Goal: Transaction & Acquisition: Subscribe to service/newsletter

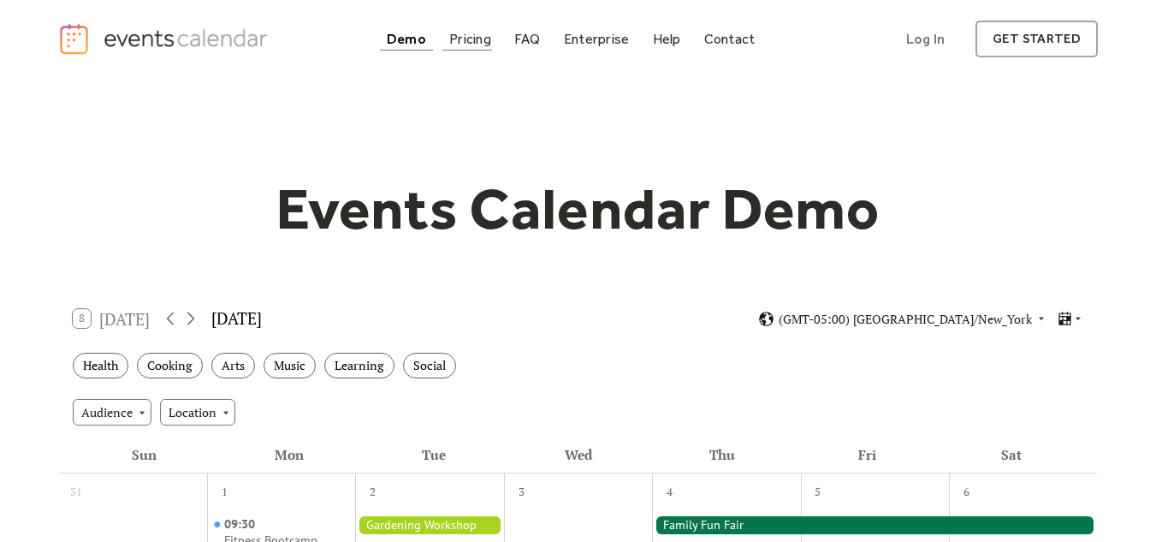
click at [453, 39] on div "Pricing" at bounding box center [470, 38] width 42 height 9
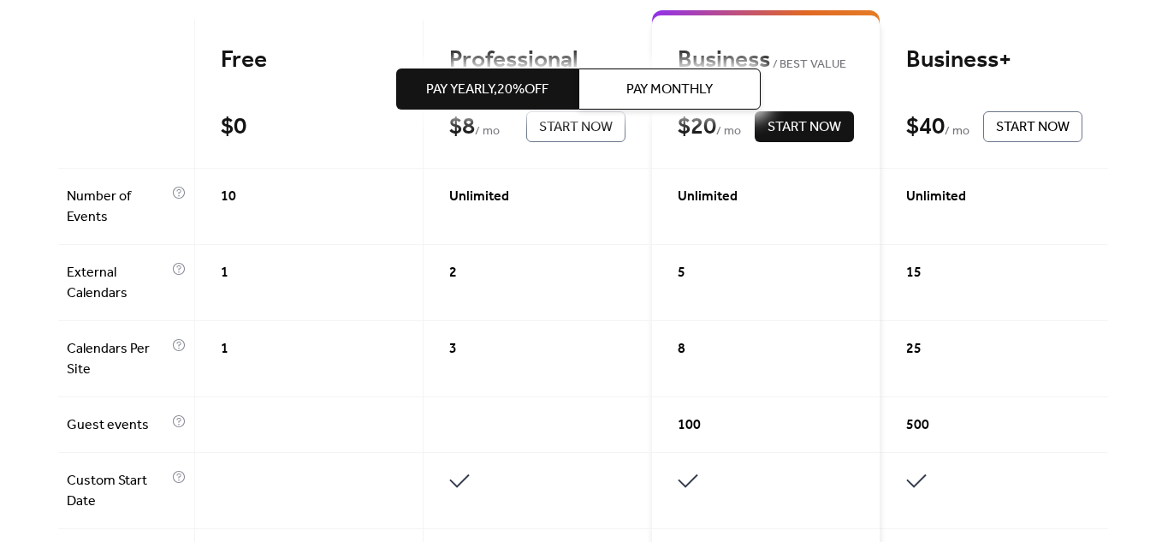
scroll to position [467, 0]
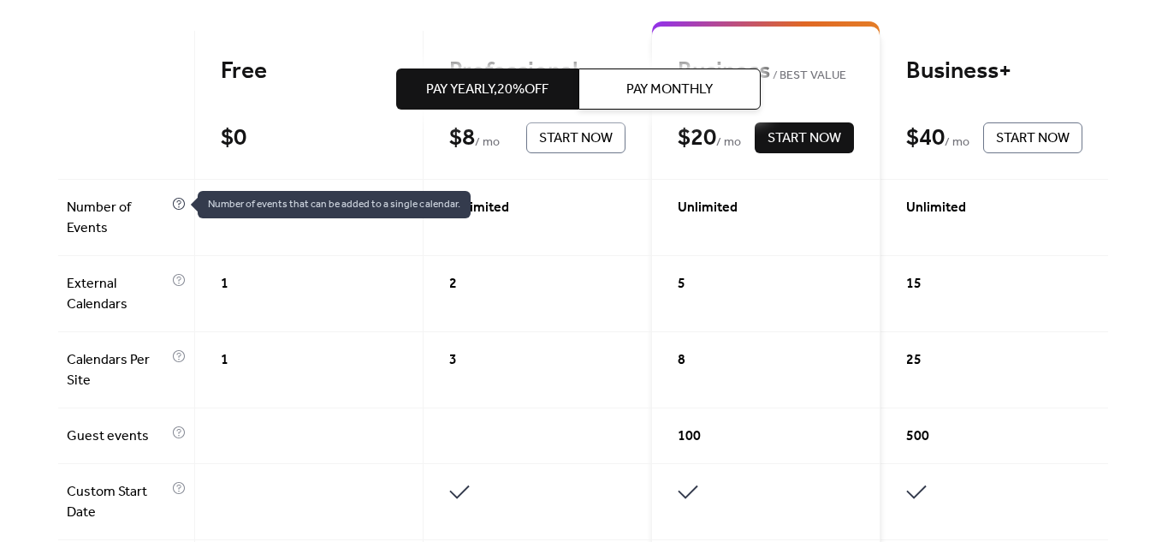
click at [180, 204] on icon at bounding box center [178, 202] width 4 height 5
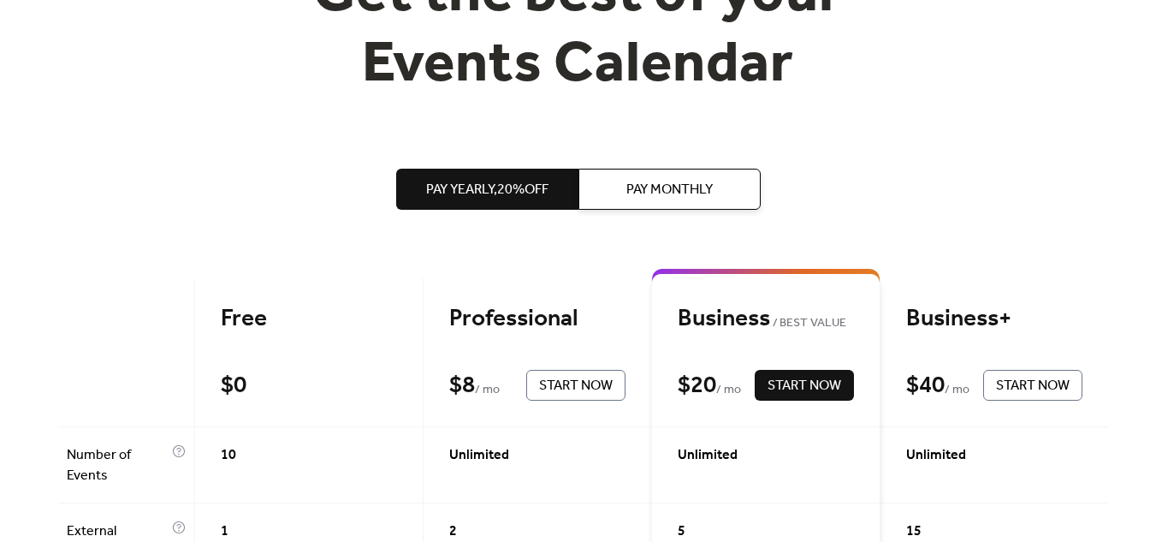
scroll to position [214, 0]
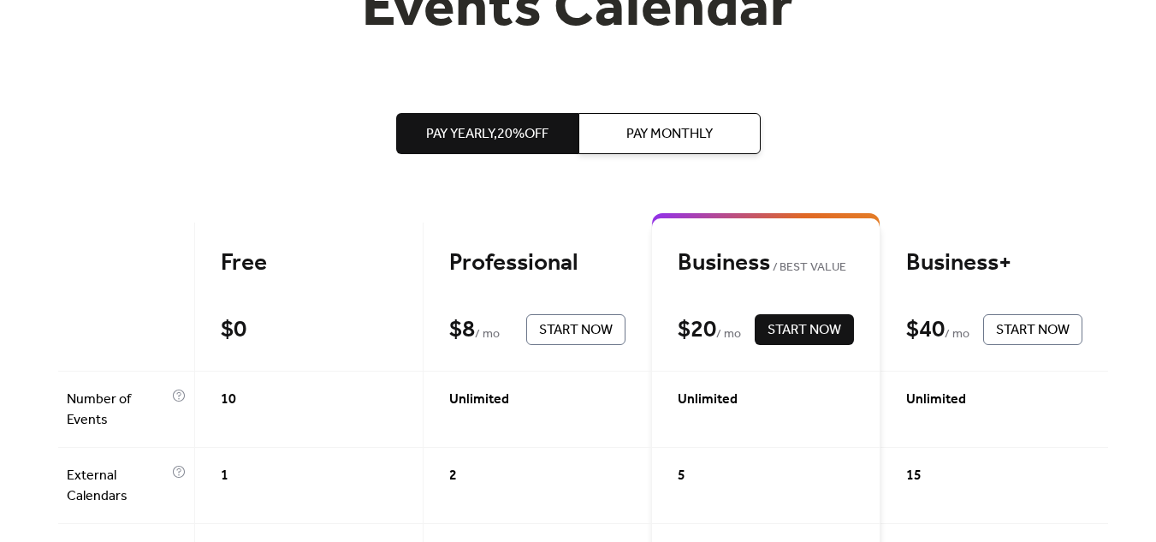
scroll to position [275, 0]
click at [580, 335] on span "Start Now" at bounding box center [576, 331] width 74 height 21
